Goal: Task Accomplishment & Management: Complete application form

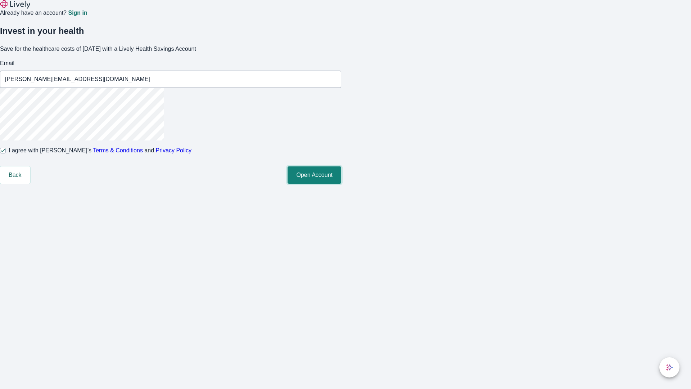
click at [341, 184] on button "Open Account" at bounding box center [315, 174] width 54 height 17
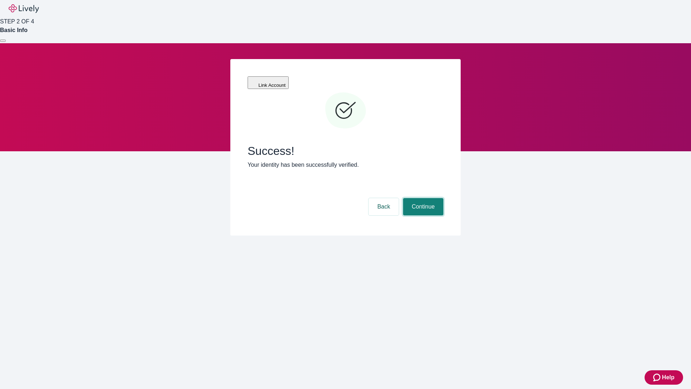
click at [422, 198] on button "Continue" at bounding box center [423, 206] width 40 height 17
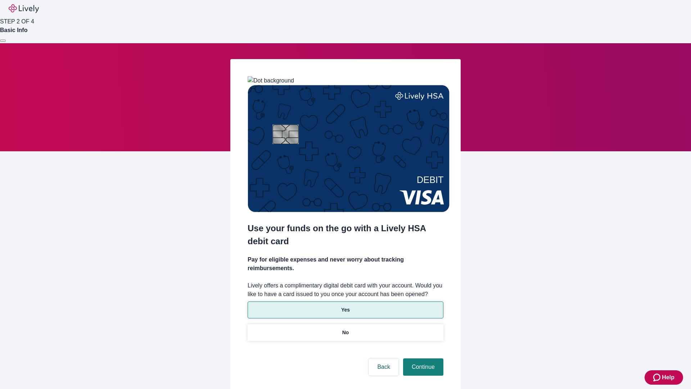
click at [345, 306] on p "Yes" at bounding box center [345, 310] width 9 height 8
click at [422, 358] on button "Continue" at bounding box center [423, 366] width 40 height 17
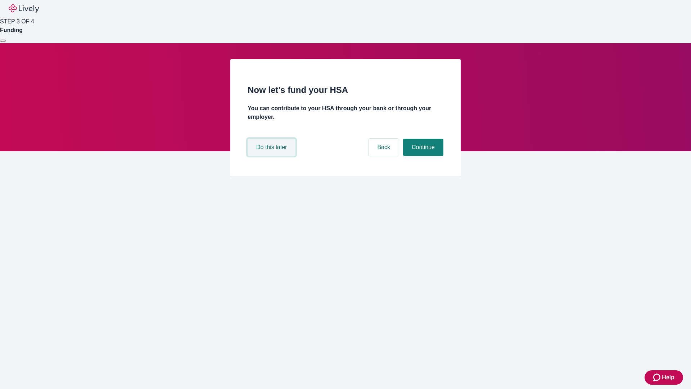
click at [272, 156] on button "Do this later" at bounding box center [272, 147] width 48 height 17
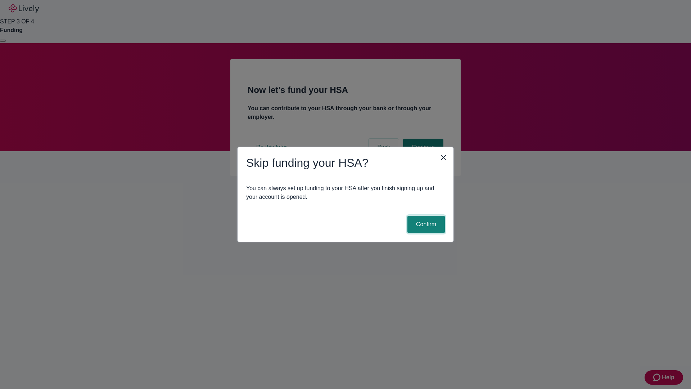
click at [425, 224] on button "Confirm" at bounding box center [425, 224] width 37 height 17
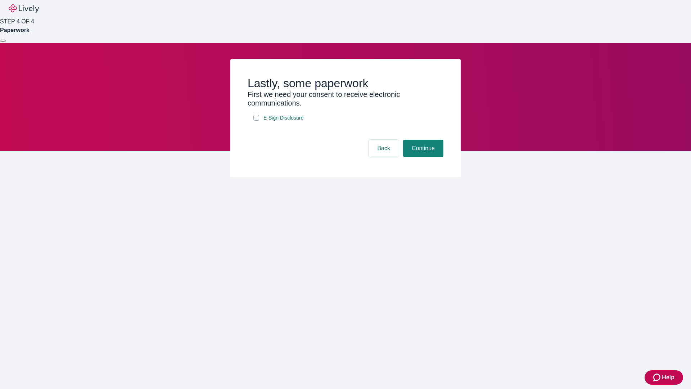
click at [256, 121] on input "E-Sign Disclosure" at bounding box center [256, 118] width 6 height 6
checkbox input "true"
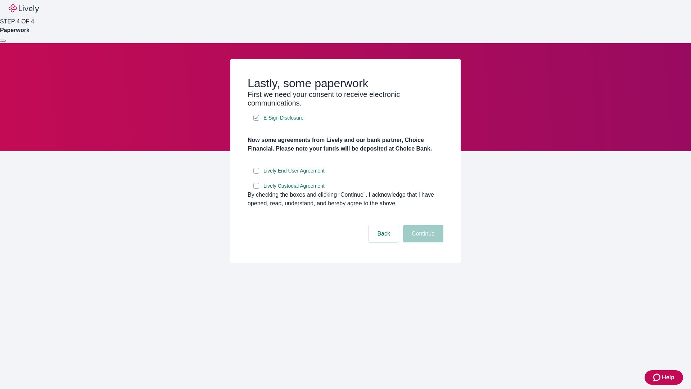
click at [256, 173] on input "Lively End User Agreement" at bounding box center [256, 171] width 6 height 6
checkbox input "true"
click at [256, 189] on input "Lively Custodial Agreement" at bounding box center [256, 186] width 6 height 6
checkbox input "true"
click at [422, 242] on button "Continue" at bounding box center [423, 233] width 40 height 17
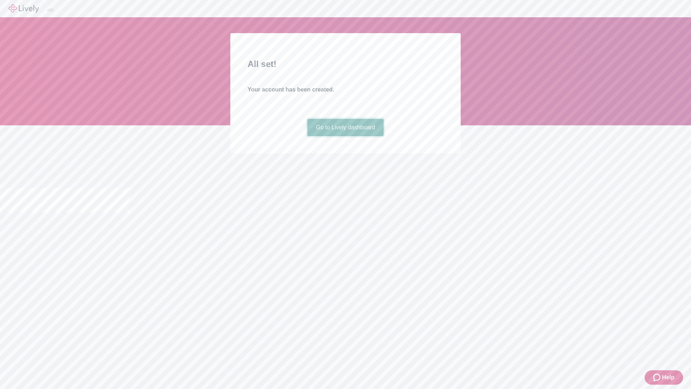
click at [345, 136] on link "Go to Lively dashboard" at bounding box center [345, 127] width 77 height 17
